Goal: Task Accomplishment & Management: Use online tool/utility

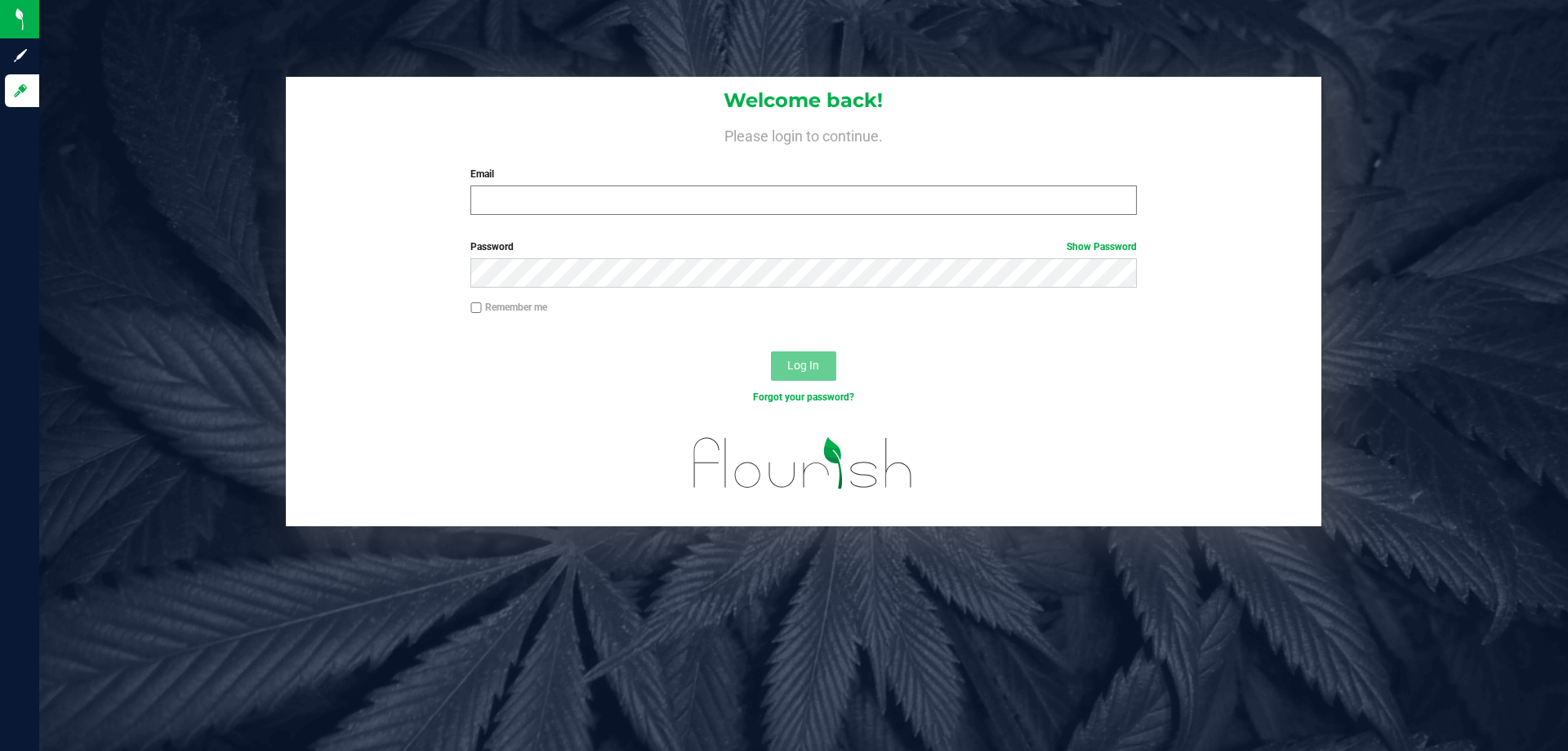
click at [585, 188] on div "Email Required Please format your email correctly." at bounding box center [803, 190] width 690 height 48
click at [583, 196] on input "Email" at bounding box center [803, 200] width 665 height 29
type input "[EMAIL_ADDRESS][DOMAIN_NAME]"
click at [770, 351] on button "Log In" at bounding box center [803, 366] width 65 height 29
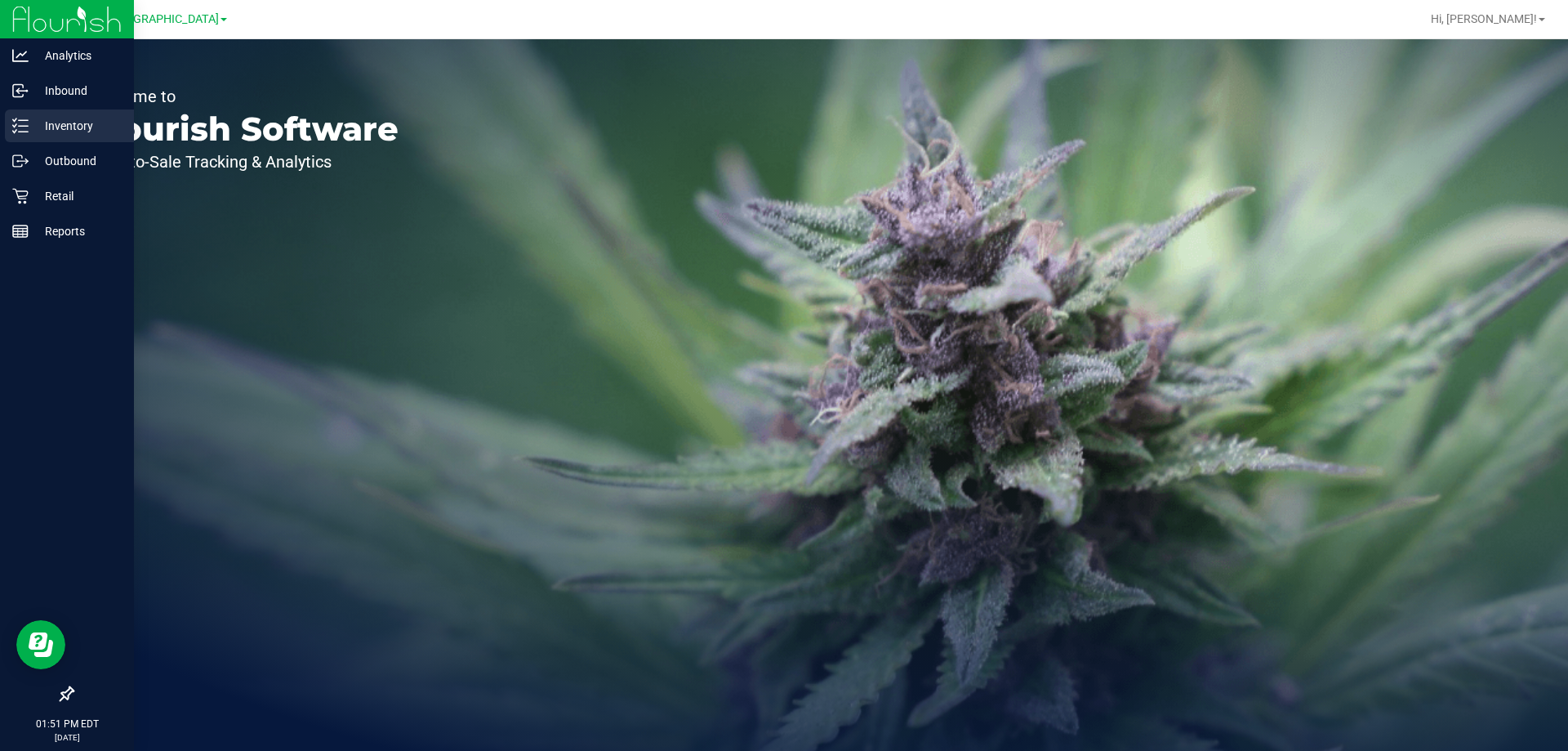
click at [42, 136] on div "Inventory" at bounding box center [69, 126] width 129 height 33
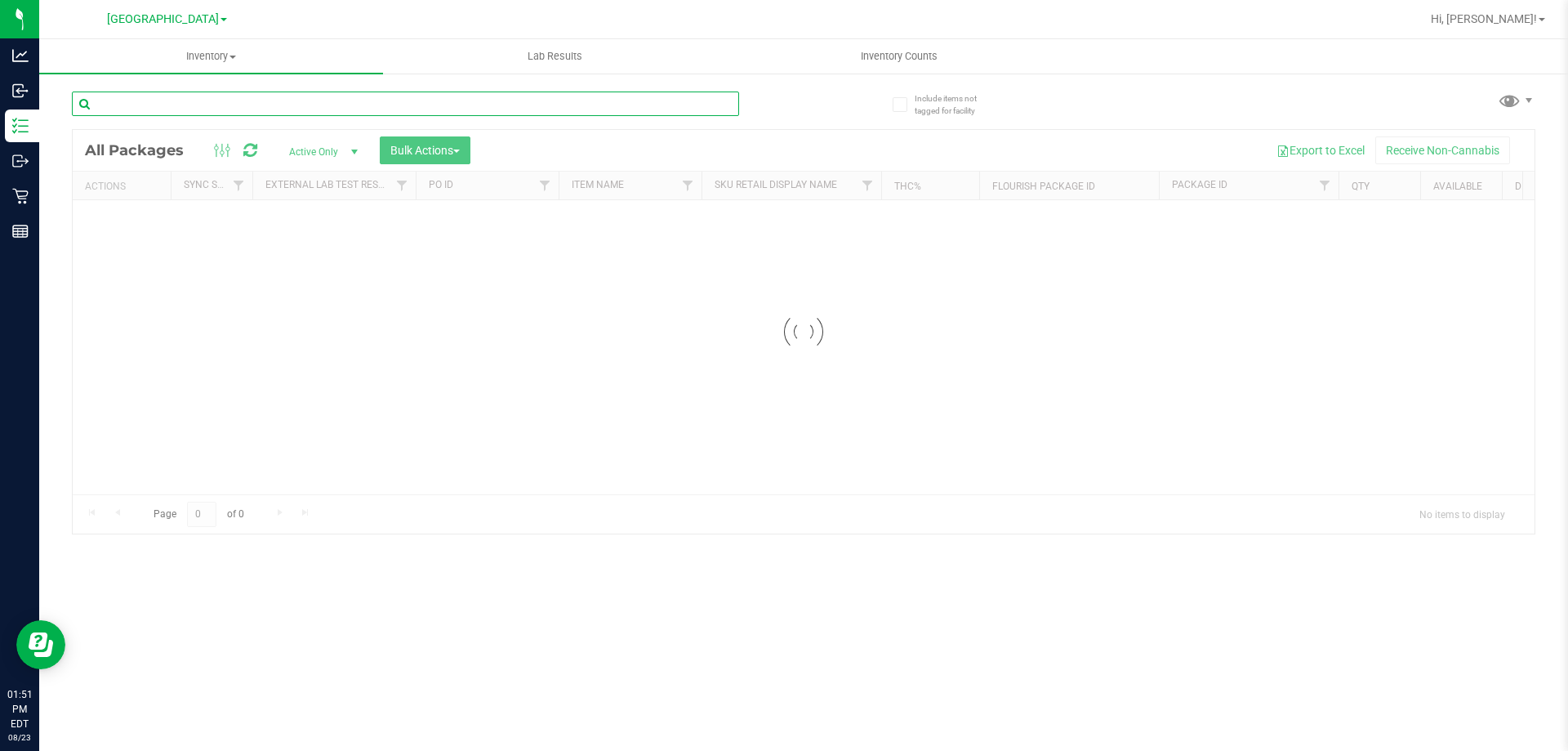
click at [307, 112] on div "Inventory All packages All inventory Waste log Create inventory Lab Results Inv…" at bounding box center [803, 395] width 1528 height 712
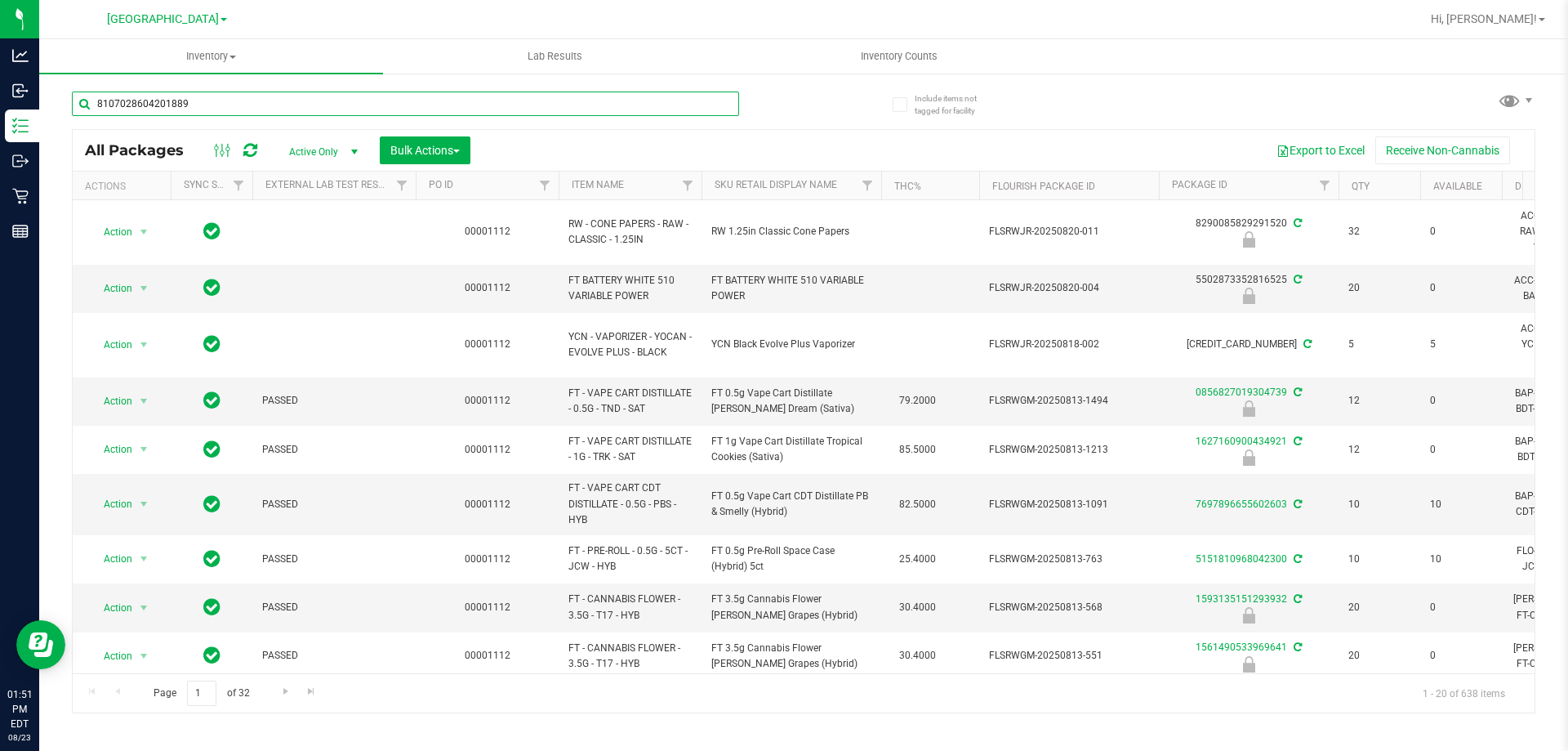
type input "8107028604201889"
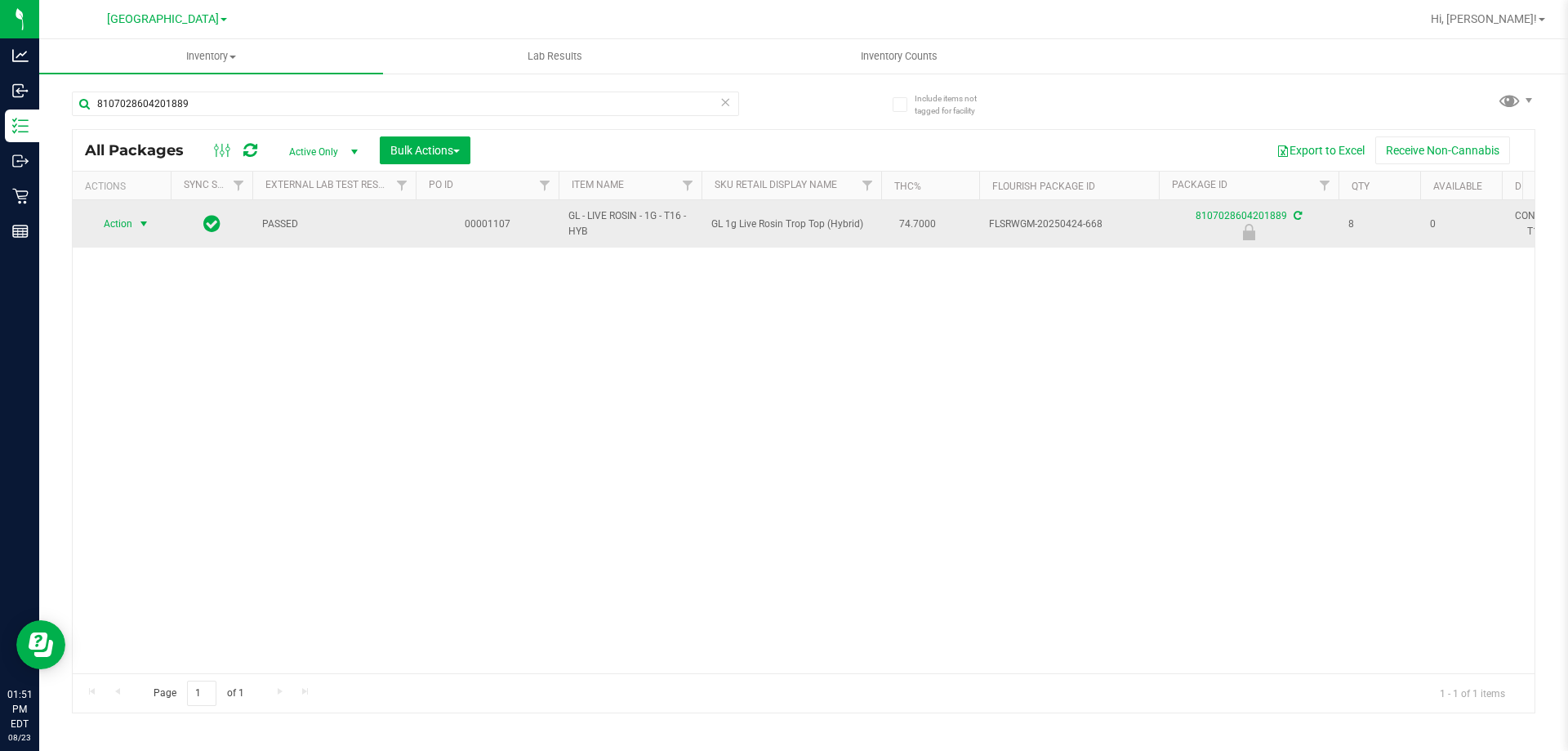
click at [141, 224] on span "select" at bounding box center [144, 224] width 13 height 13
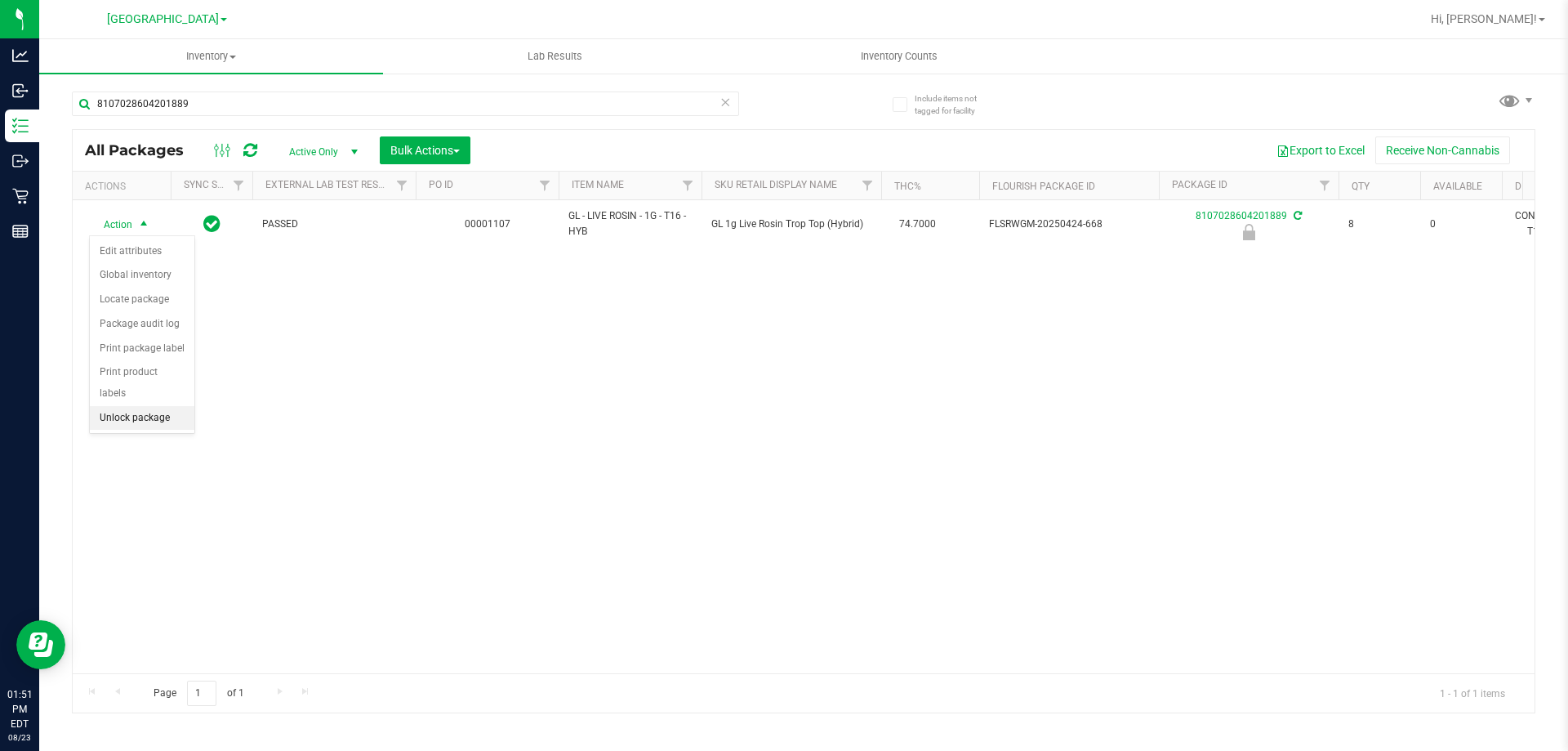
click at [150, 406] on li "Unlock package" at bounding box center [141, 418] width 104 height 24
